Goal: Information Seeking & Learning: Compare options

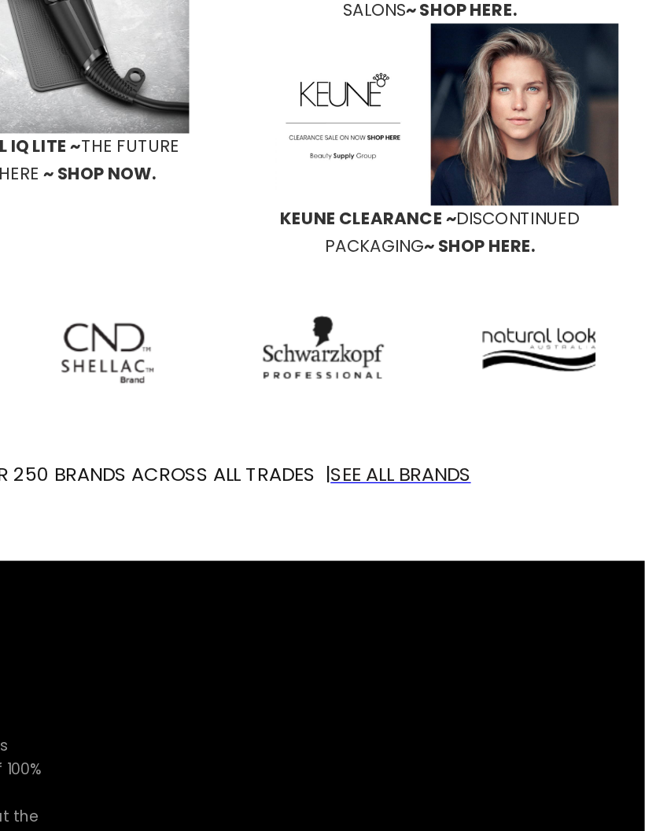
scroll to position [1014, 0]
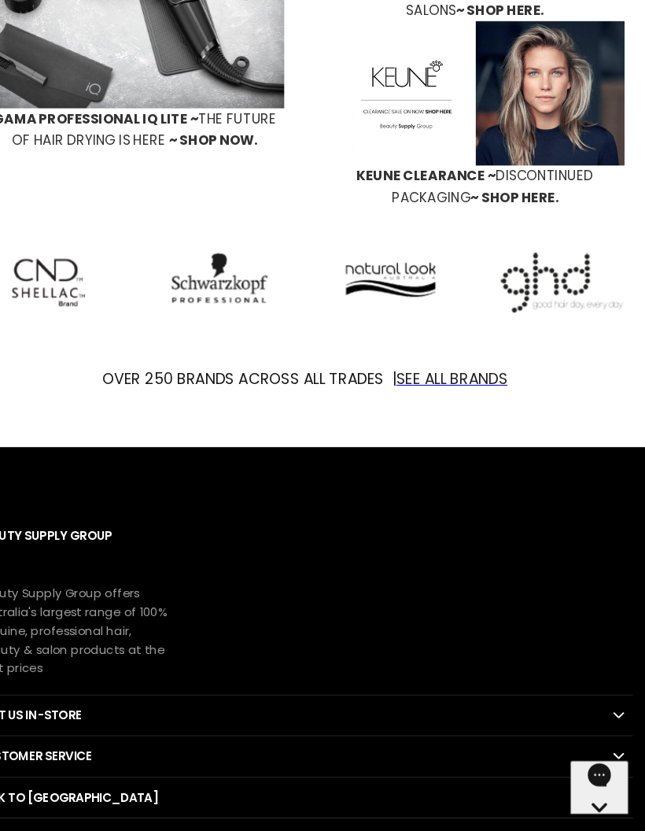
click at [530, 283] on img "Main content" at bounding box center [566, 311] width 116 height 57
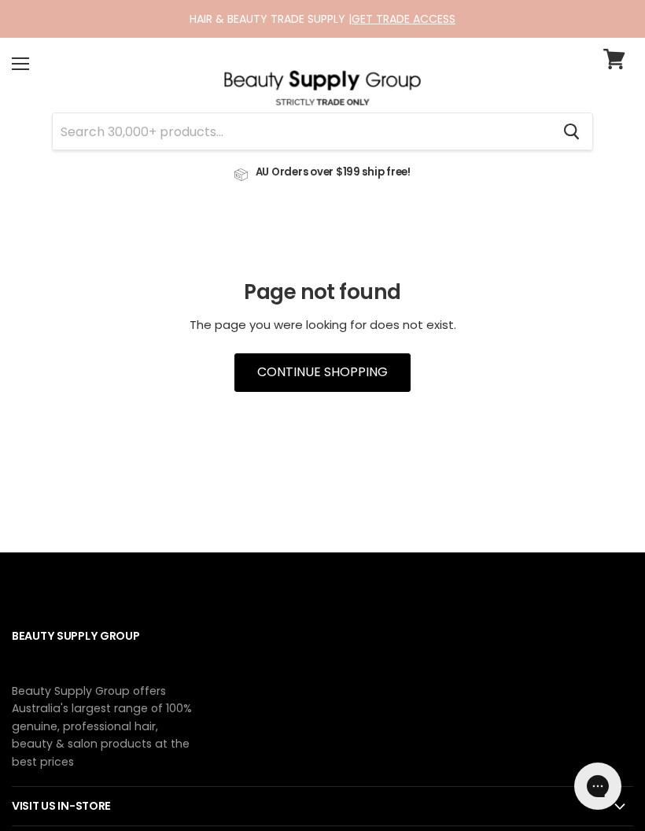
click at [28, 67] on div "Menu" at bounding box center [20, 64] width 33 height 36
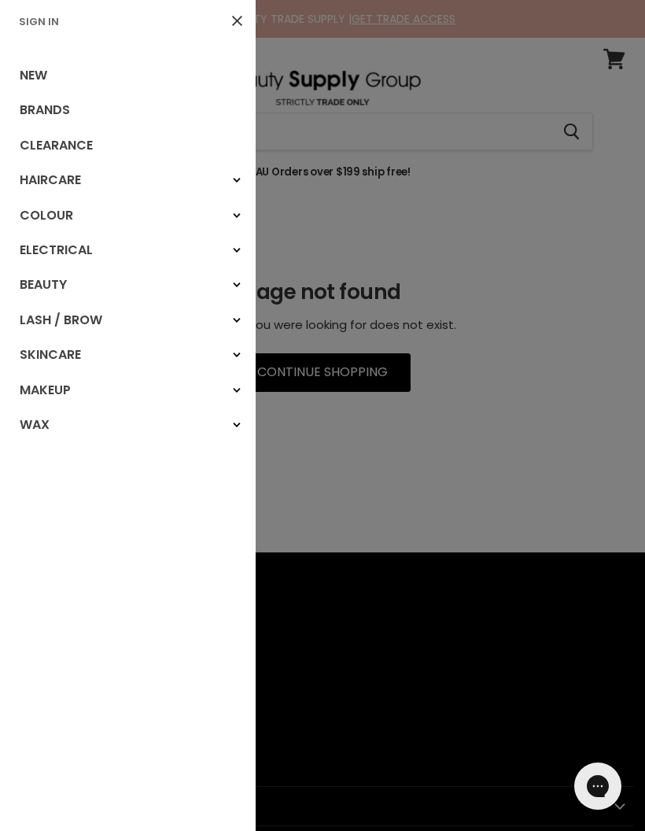
click at [70, 244] on link "Electrical" at bounding box center [128, 250] width 256 height 35
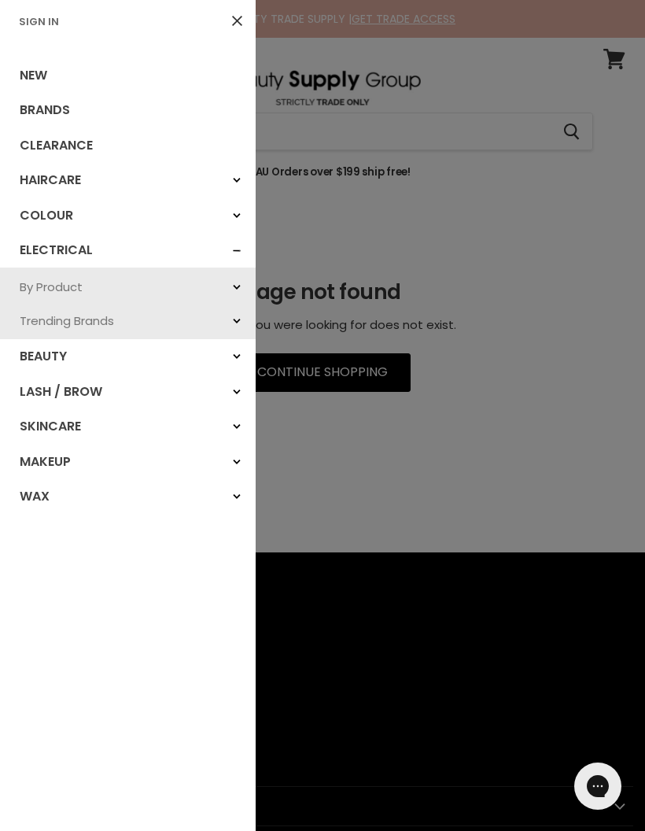
click at [86, 289] on link "By Product" at bounding box center [128, 287] width 256 height 34
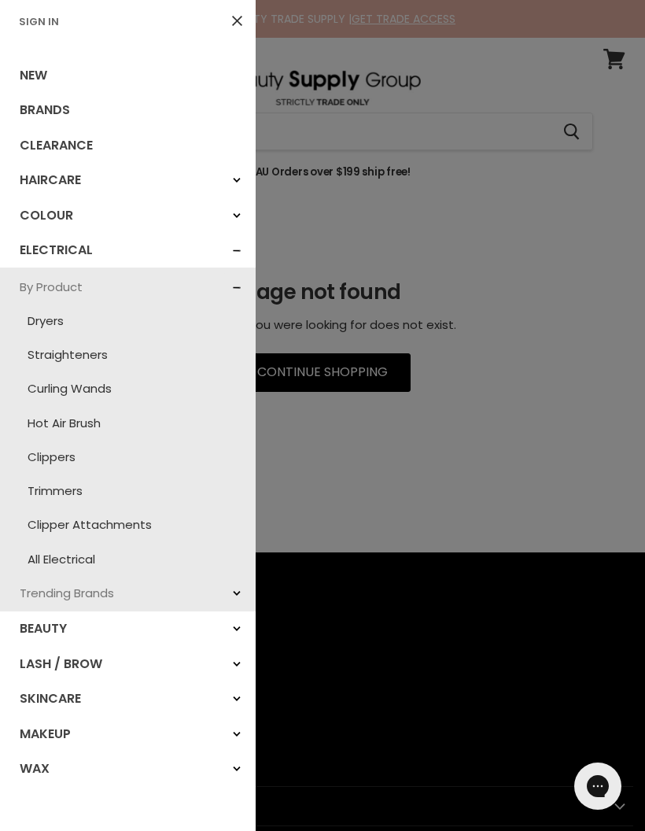
click at [99, 353] on link "Straighteners" at bounding box center [128, 355] width 240 height 34
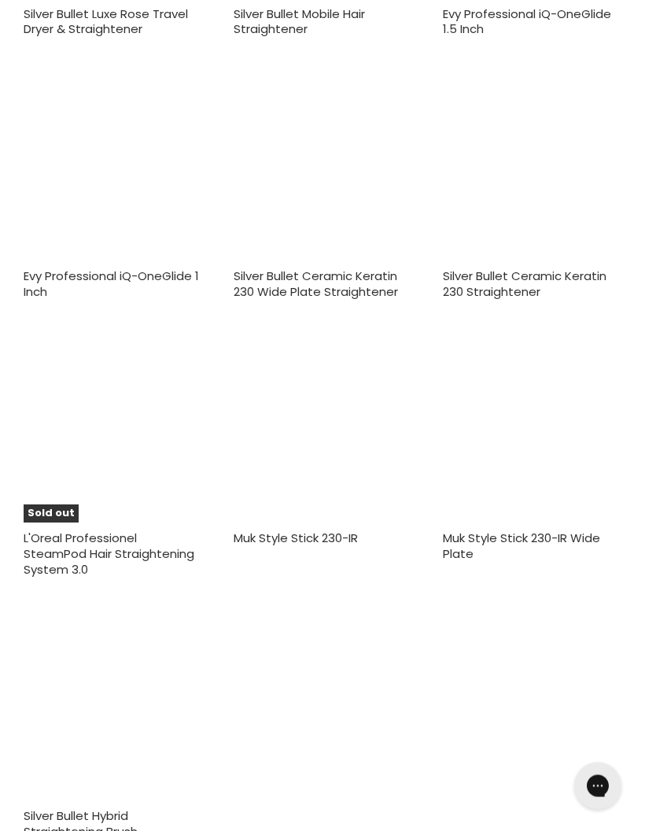
scroll to position [2526, 0]
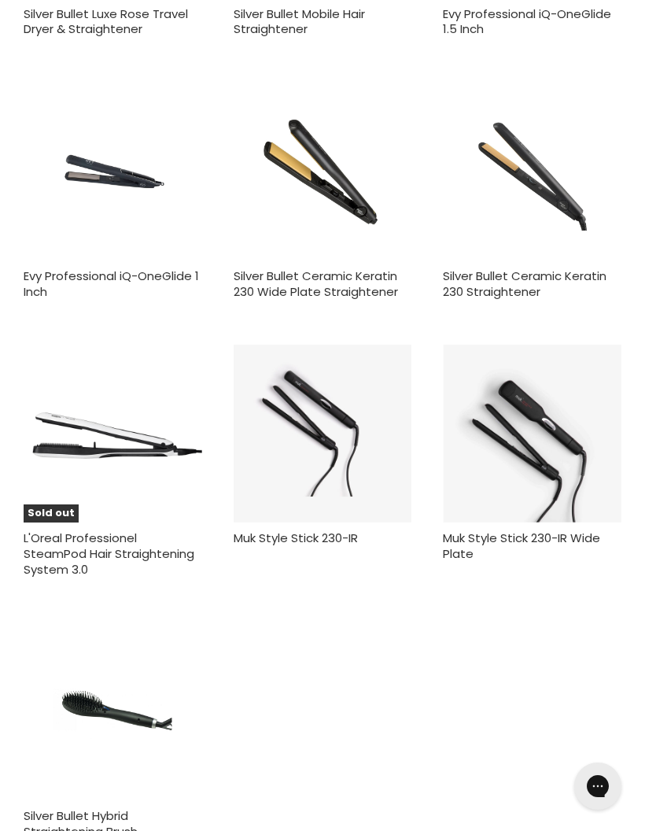
click at [548, 360] on img "Main content" at bounding box center [532, 434] width 179 height 179
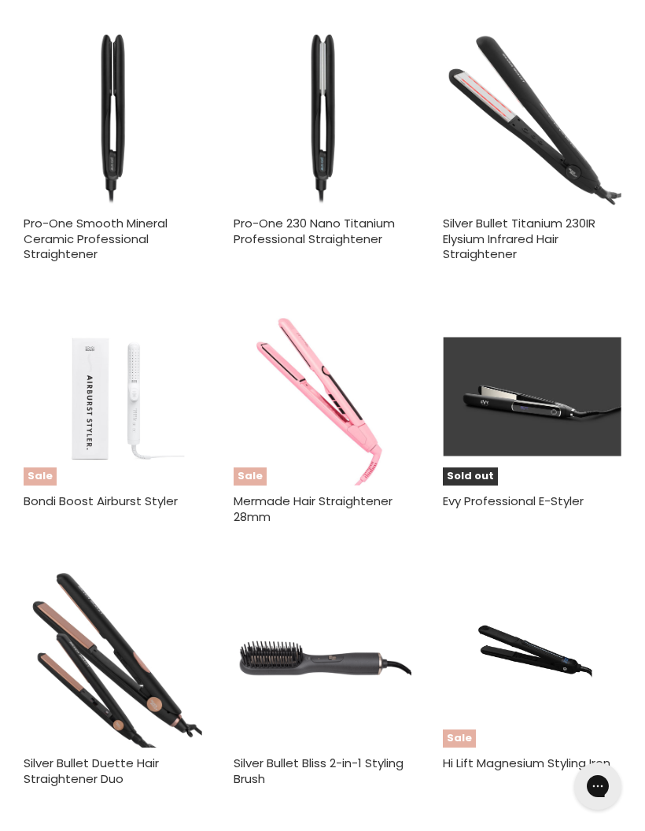
scroll to position [1521, 0]
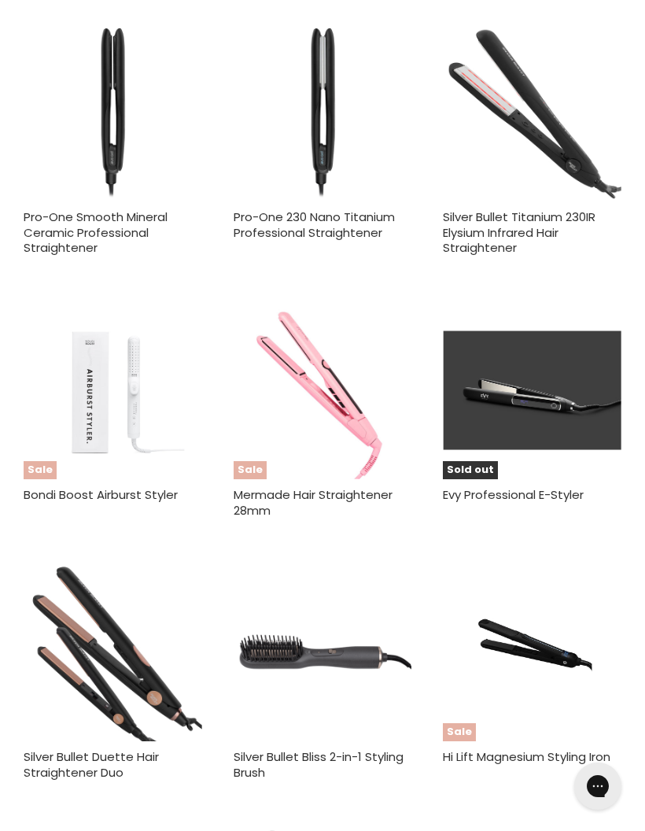
click at [87, 148] on img "Main content" at bounding box center [113, 112] width 179 height 179
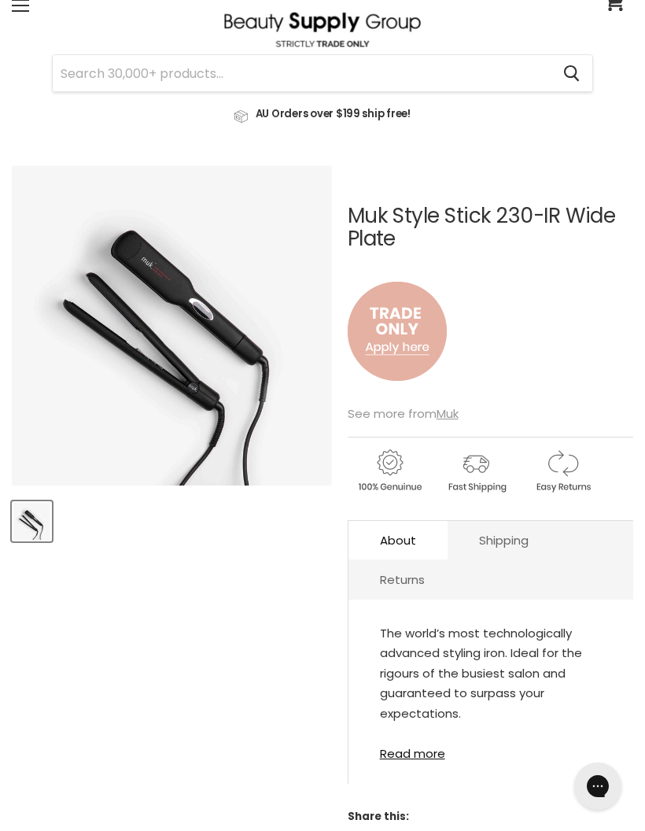
scroll to position [57, 0]
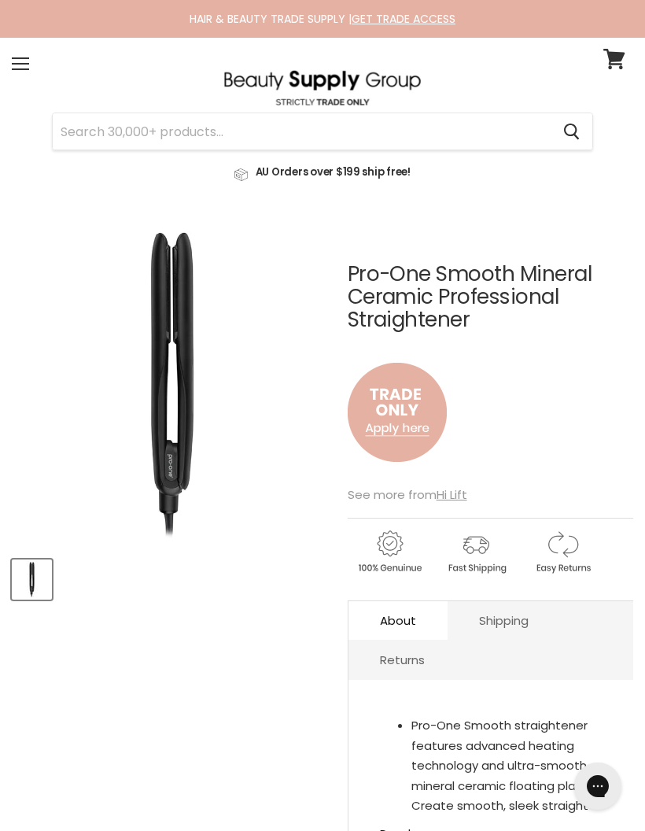
click at [376, 619] on link "About" at bounding box center [398, 620] width 99 height 39
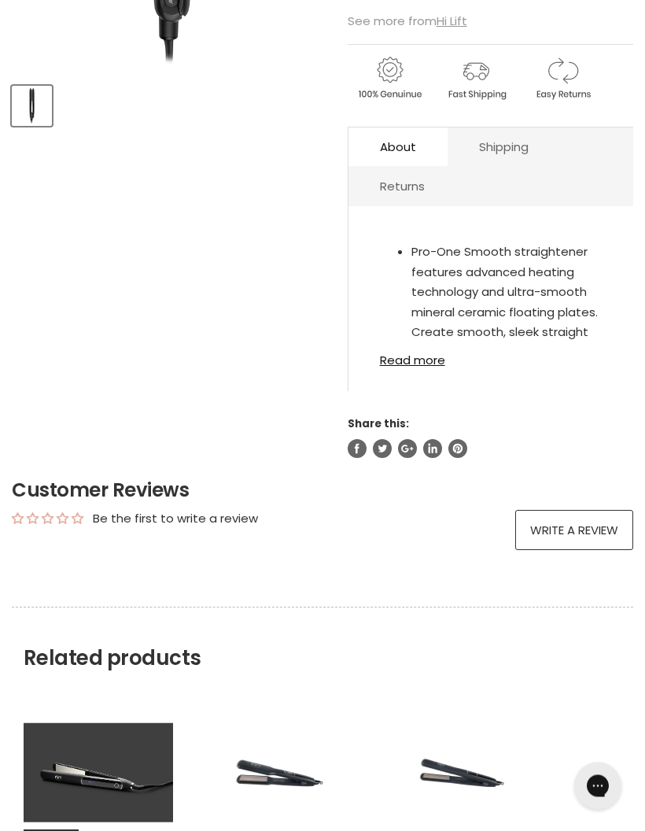
scroll to position [474, 0]
click at [407, 364] on link "Read more" at bounding box center [491, 355] width 222 height 23
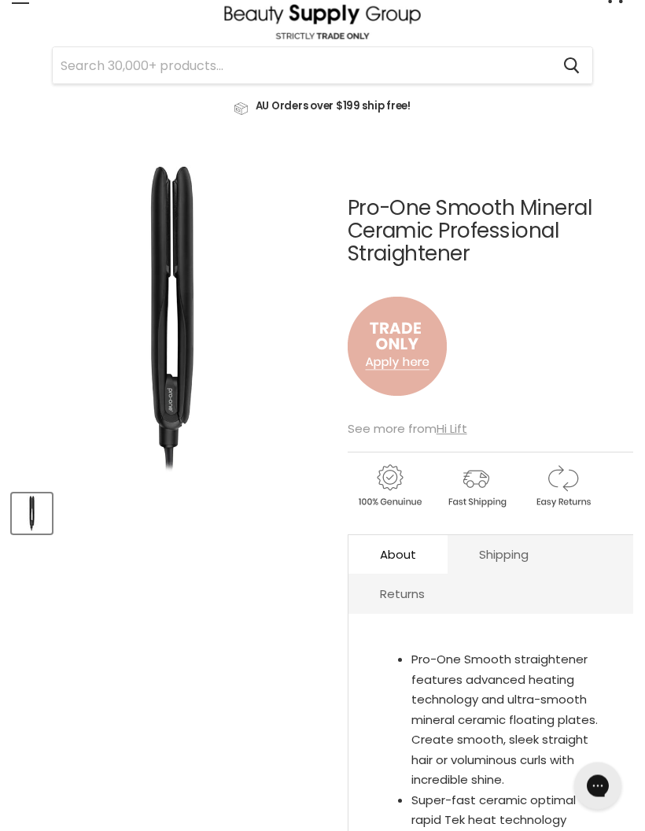
scroll to position [0, 0]
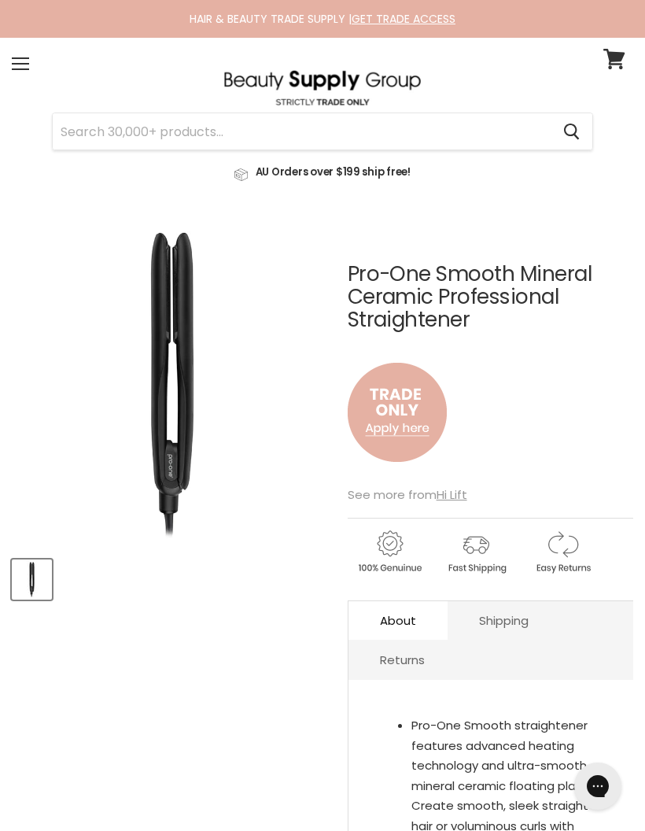
click at [445, 495] on u "Hi Lift" at bounding box center [452, 494] width 31 height 17
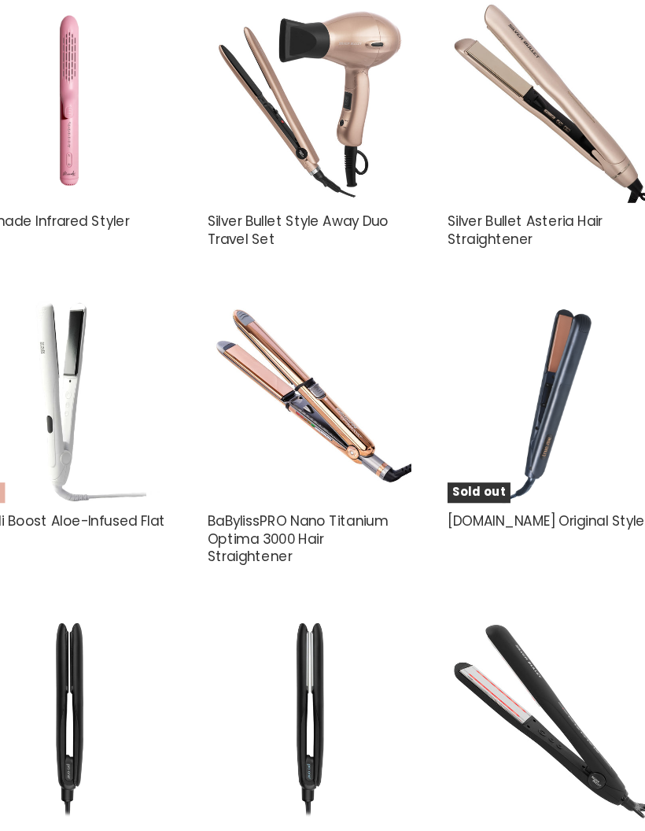
scroll to position [1004, 0]
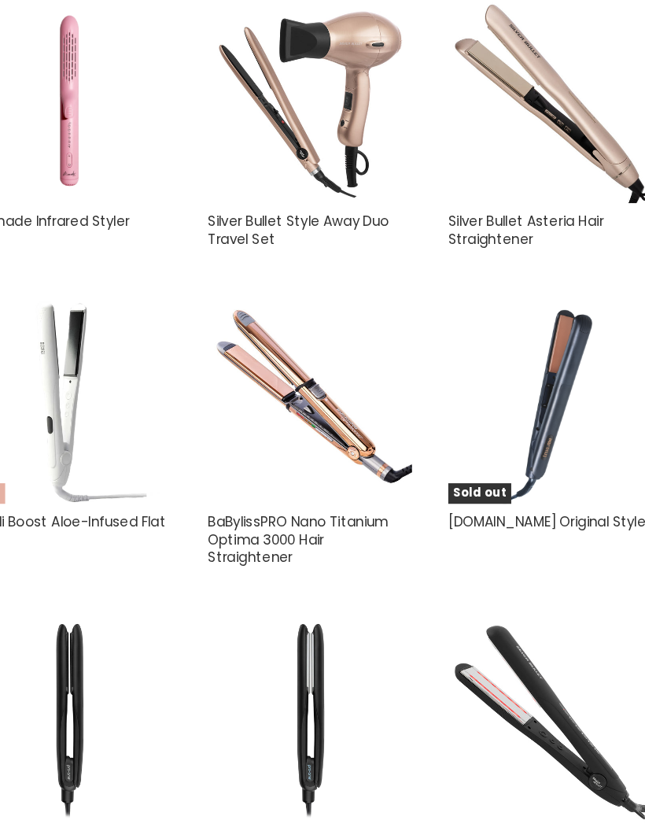
click at [234, 309] on img "Main content" at bounding box center [323, 350] width 179 height 179
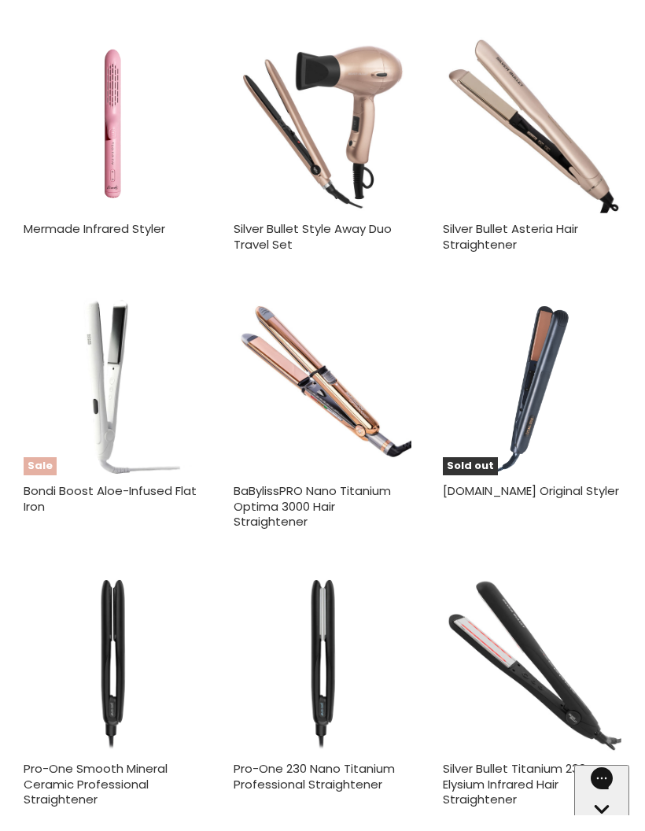
scroll to position [0, 0]
